Goal: Task Accomplishment & Management: Complete application form

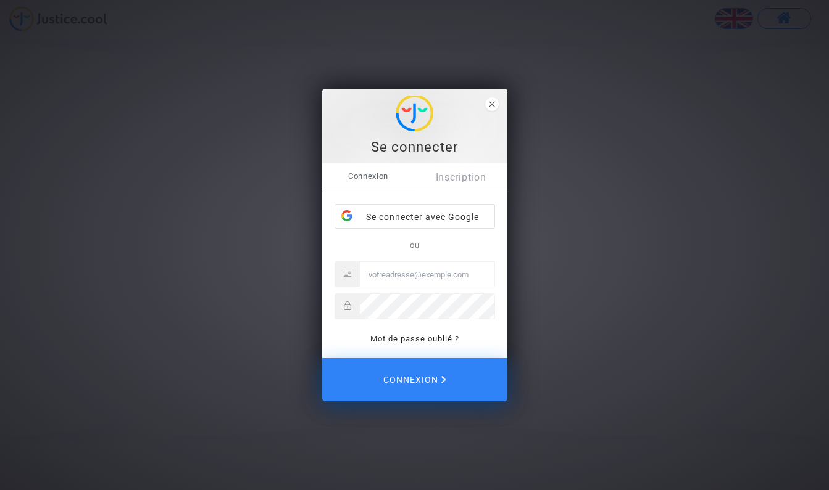
type input "[EMAIL_ADDRESS][DOMAIN_NAME]"
click at [399, 373] on span "Connexion" at bounding box center [414, 379] width 66 height 27
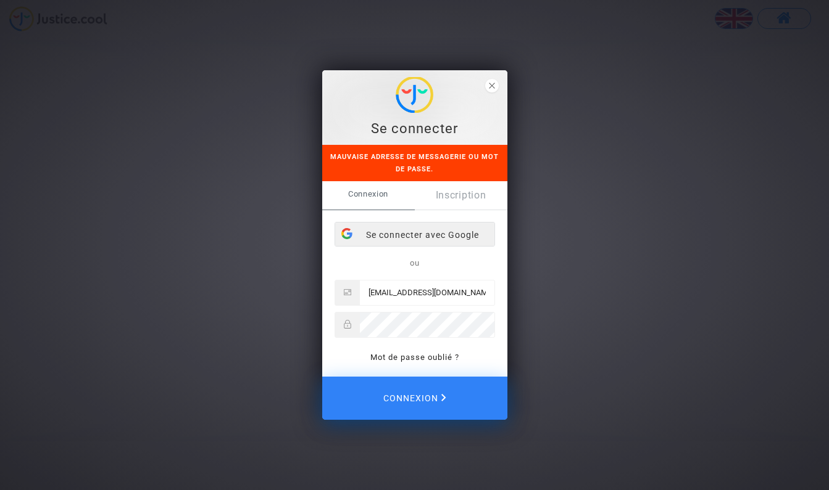
click at [423, 235] on div "Se connecter avec Google" at bounding box center [414, 235] width 159 height 25
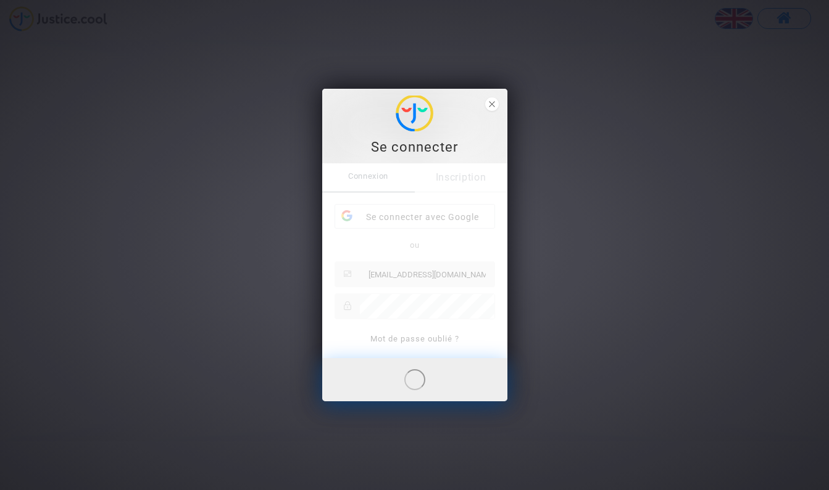
drag, startPoint x: 9, startPoint y: 14, endPoint x: 516, endPoint y: 125, distance: 518.7
click at [516, 125] on div "Se connecter Connexion Inscription Se connecter avec Google ou gerard843@gmail.…" at bounding box center [414, 245] width 829 height 490
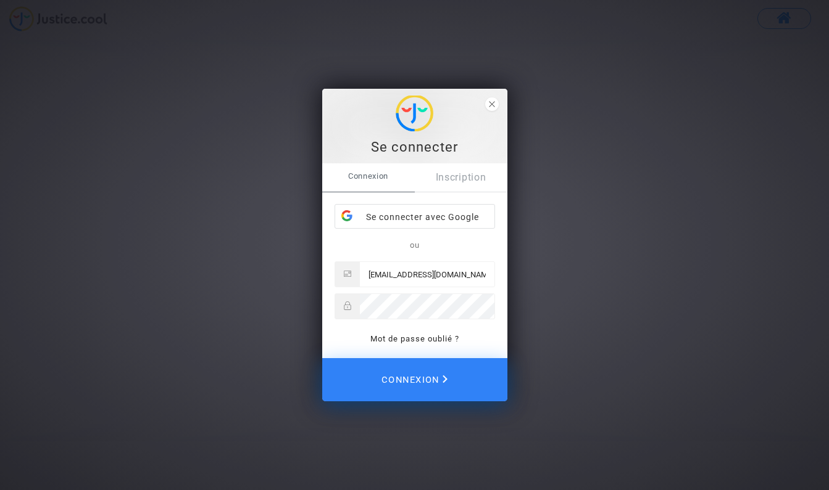
click at [412, 376] on span "Connexion" at bounding box center [414, 379] width 66 height 27
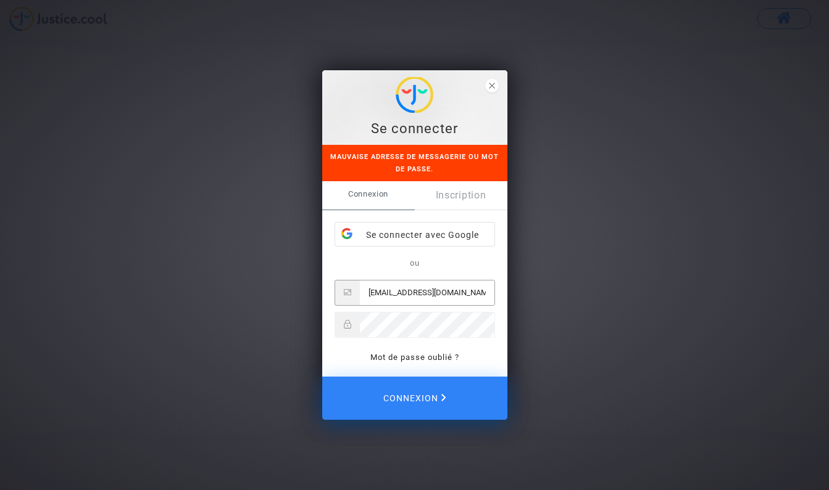
click at [457, 291] on input "[EMAIL_ADDRESS][DOMAIN_NAME]" at bounding box center [427, 293] width 135 height 25
type input "g"
click at [416, 395] on span "Connexion" at bounding box center [414, 398] width 66 height 27
click at [442, 402] on span "Connexion" at bounding box center [414, 398] width 66 height 27
click at [460, 299] on input "[EMAIL_ADDRESS][DOMAIN_NAME]" at bounding box center [427, 293] width 135 height 25
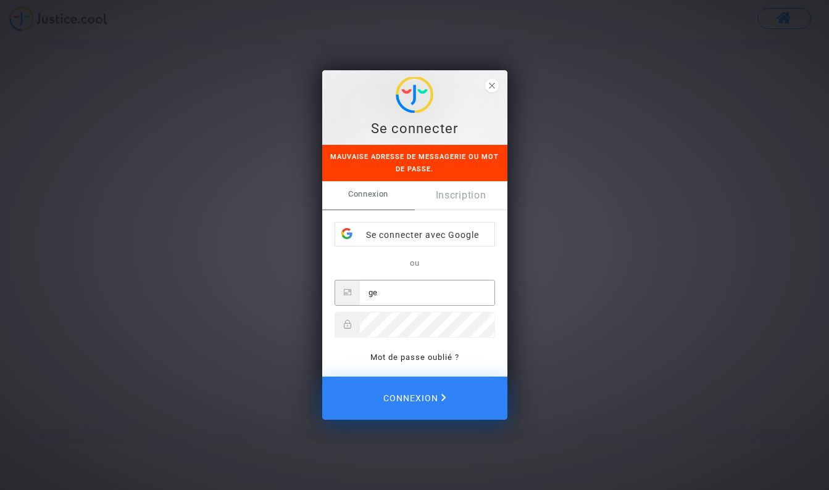
type input "g"
click at [392, 293] on input "tracery=[EMAIL_ADDRESS][DOMAIN_NAME]" at bounding box center [427, 293] width 135 height 25
click at [392, 292] on input "[EMAIL_ADDRESS][DOMAIN_NAME]" at bounding box center [427, 293] width 135 height 25
click at [487, 288] on input "[EMAIL_ADDRESS][DOMAIN_NAME]" at bounding box center [427, 293] width 135 height 25
click at [419, 396] on span "Connexion" at bounding box center [414, 398] width 66 height 27
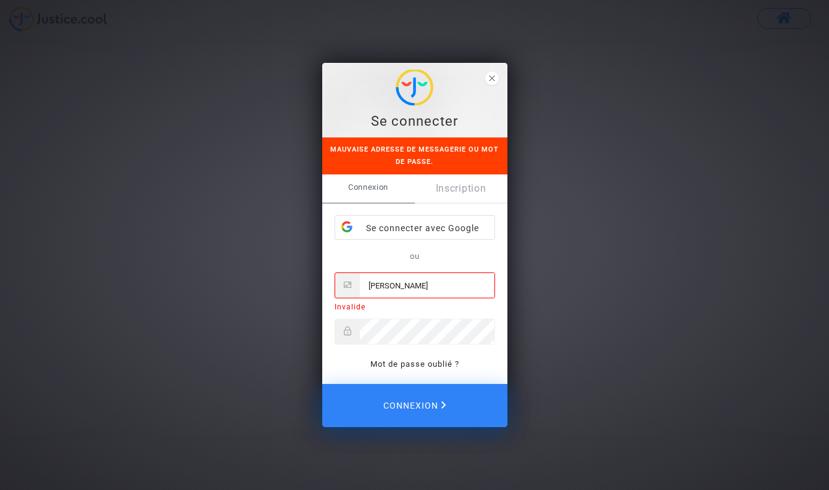
click at [347, 285] on icon at bounding box center [347, 285] width 7 height 9
click at [403, 283] on input "[PERSON_NAME]" at bounding box center [427, 285] width 135 height 25
click at [479, 284] on input "[PERSON_NAME]" at bounding box center [427, 285] width 135 height 25
type input "[EMAIL_ADDRESS][DOMAIN_NAME]"
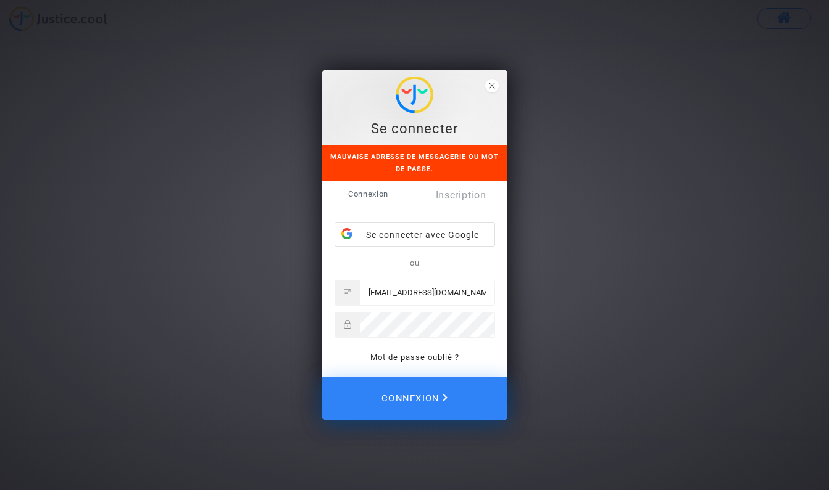
click at [401, 389] on span "Connexion" at bounding box center [414, 398] width 66 height 27
click at [494, 83] on icon "close" at bounding box center [492, 86] width 6 height 6
